Goal: Task Accomplishment & Management: Use online tool/utility

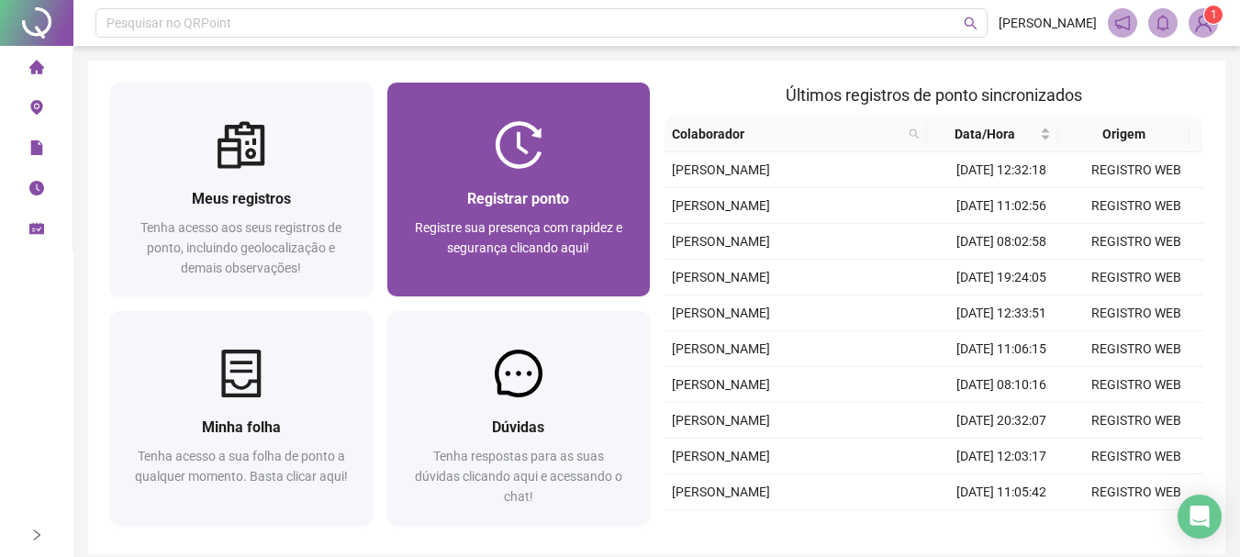
click at [608, 176] on div "Registrar ponto Registre sua presença com rapidez e segurança clicando aqui!" at bounding box center [518, 233] width 263 height 128
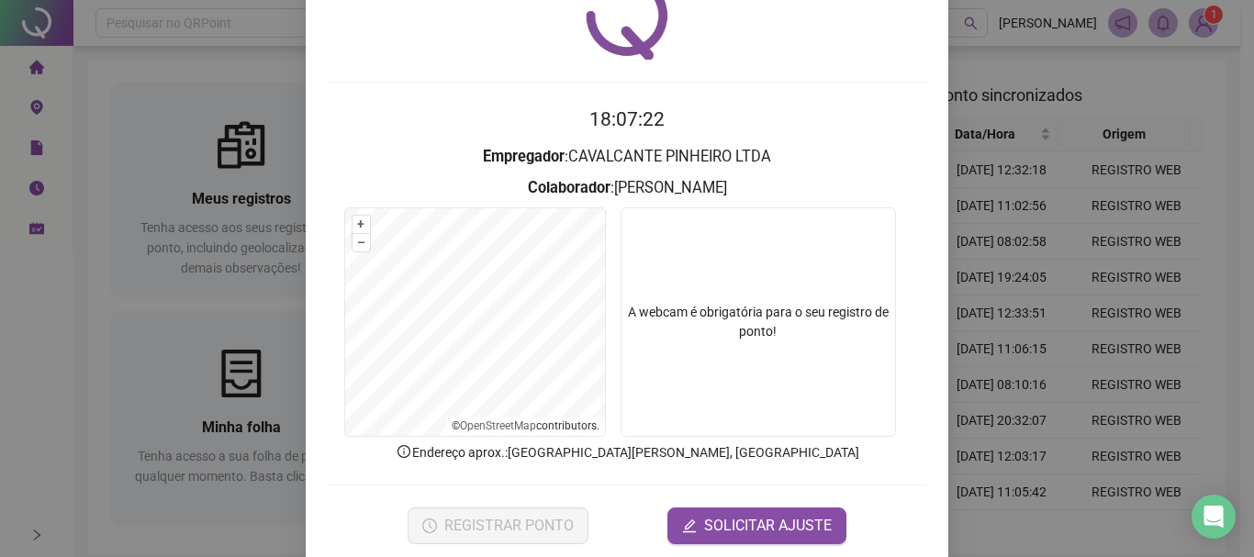
scroll to position [119, 0]
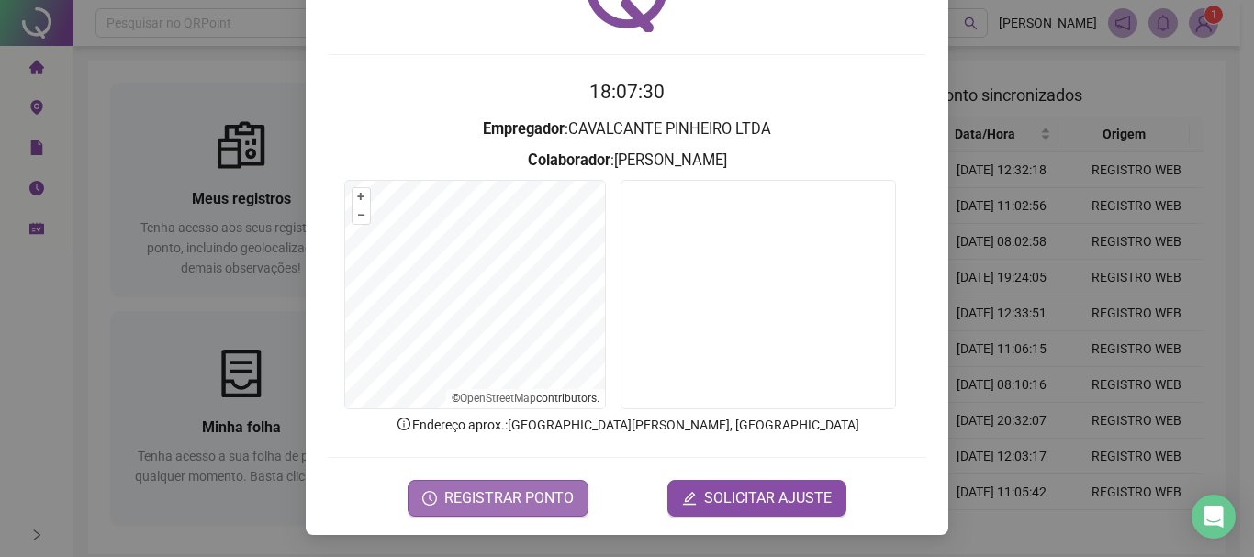
click at [509, 489] on span "REGISTRAR PONTO" at bounding box center [508, 498] width 129 height 22
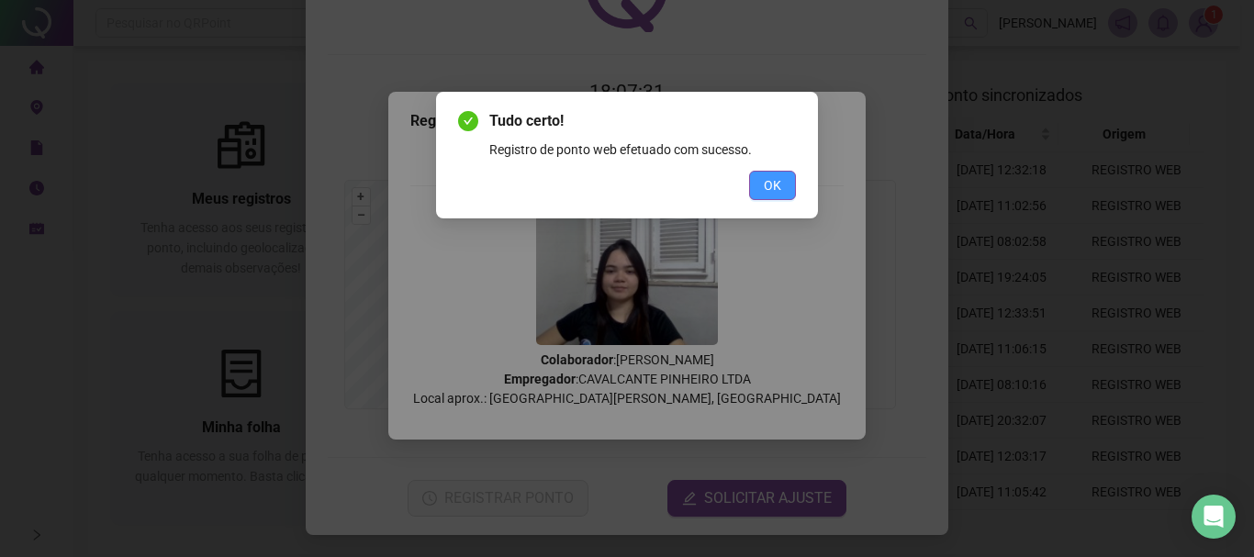
click at [785, 183] on button "OK" at bounding box center [772, 185] width 47 height 29
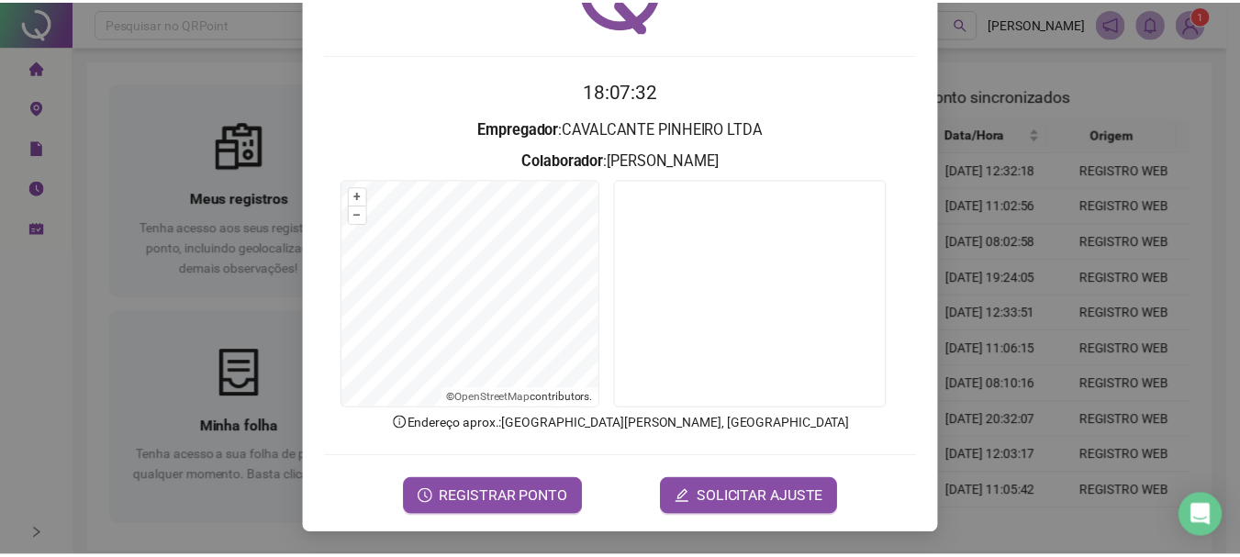
scroll to position [0, 0]
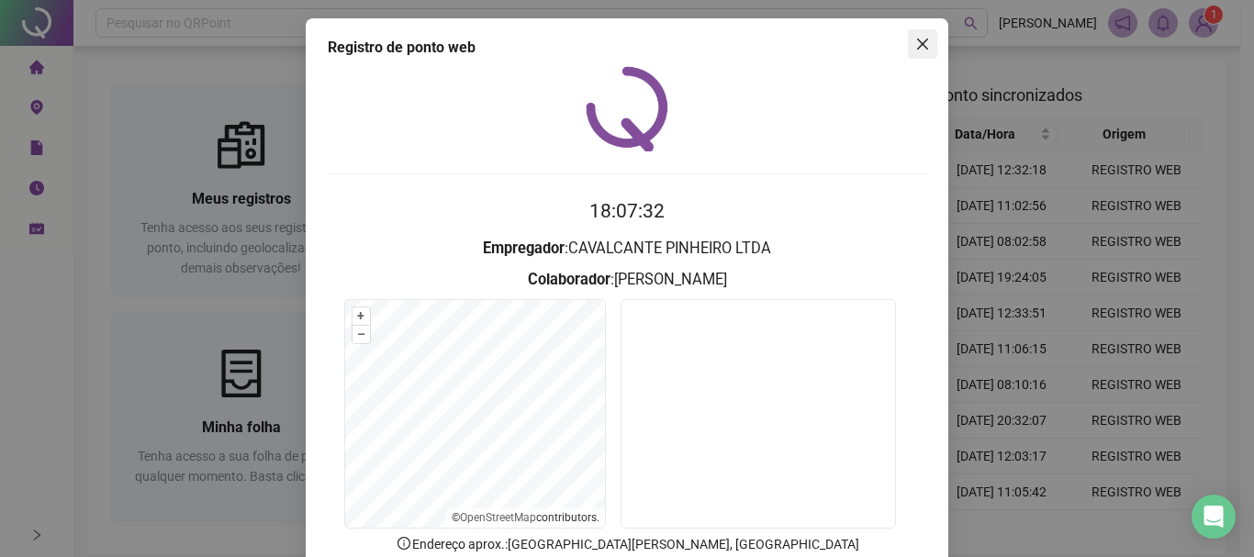
click at [915, 41] on icon "close" at bounding box center [922, 44] width 15 height 15
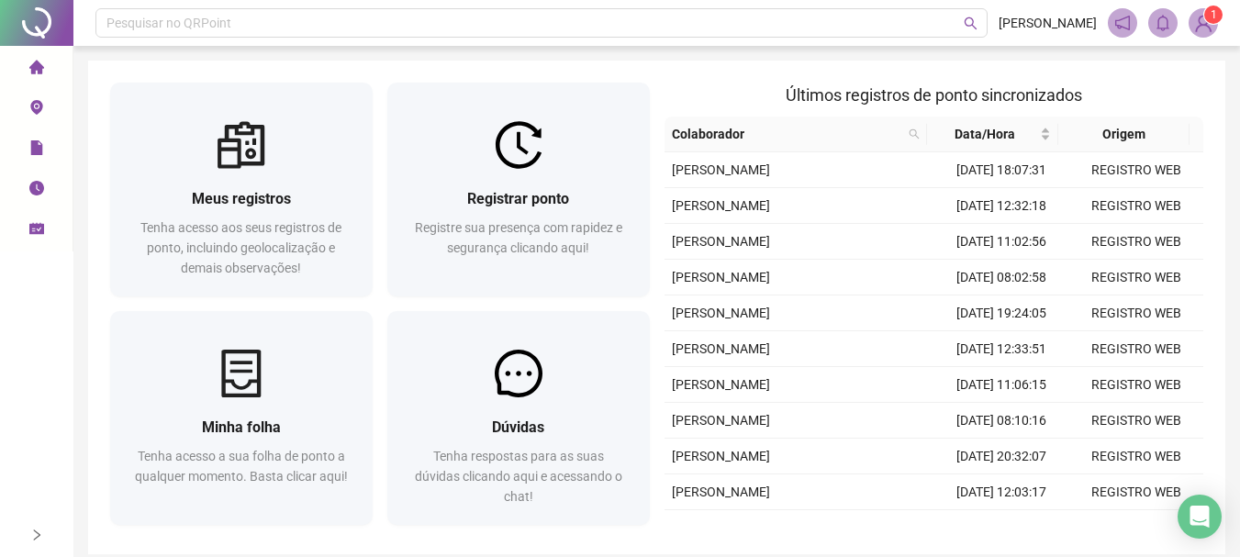
click at [1194, 27] on img at bounding box center [1204, 23] width 28 height 28
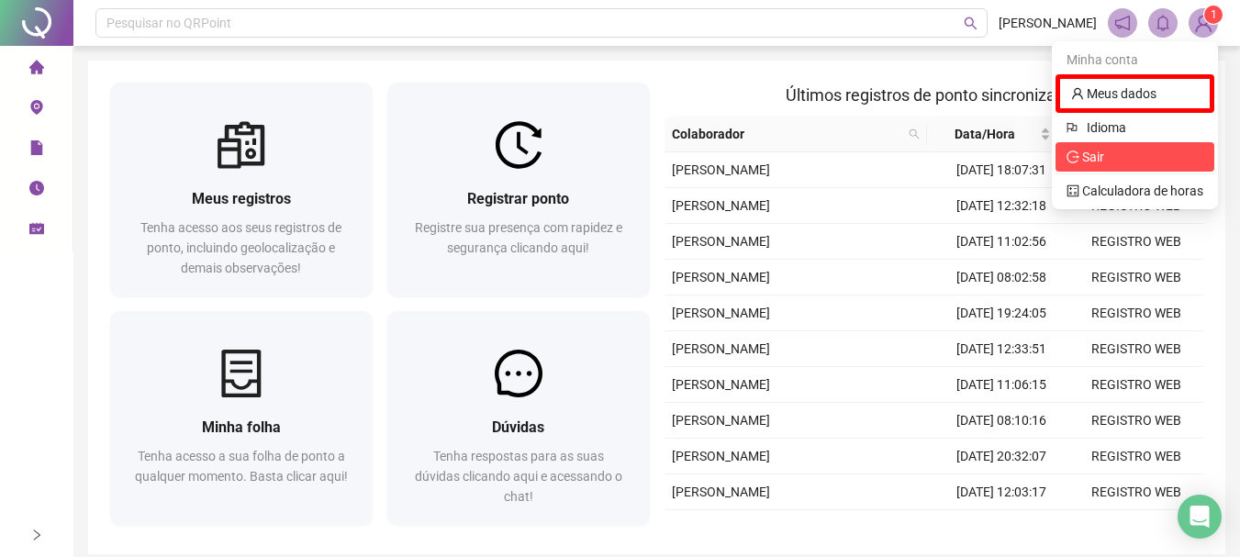
click at [1095, 161] on span "Sair" at bounding box center [1093, 157] width 22 height 15
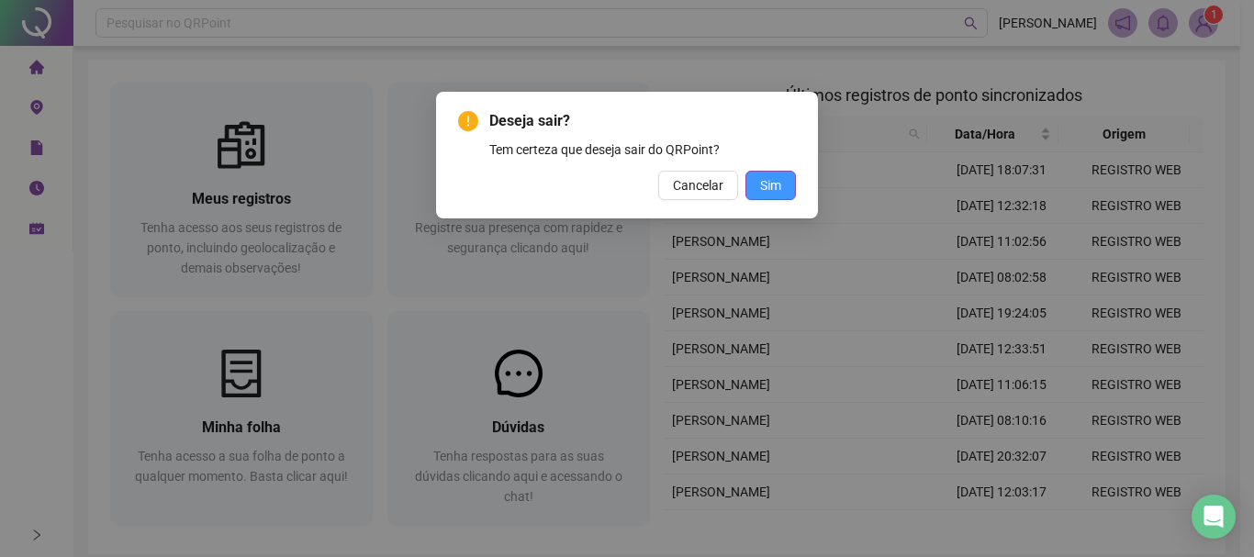
click at [787, 192] on button "Sim" at bounding box center [770, 185] width 50 height 29
